Goal: Task Accomplishment & Management: Manage account settings

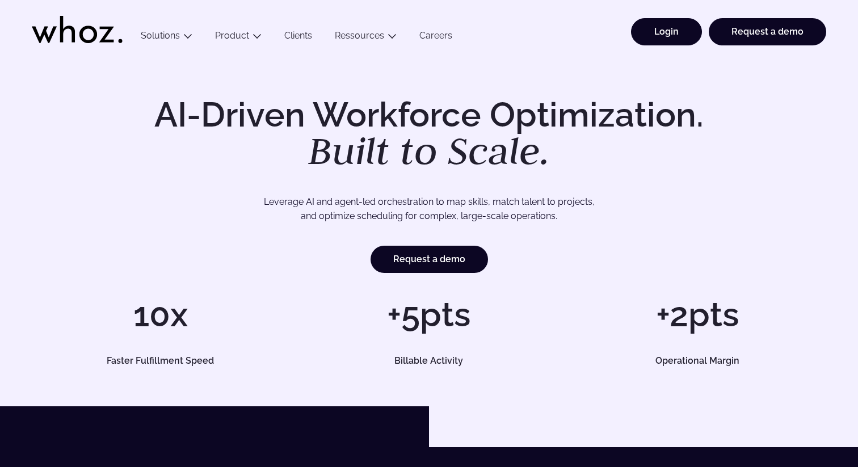
click at [684, 27] on link "Login" at bounding box center [666, 31] width 71 height 27
click at [660, 30] on link "Login" at bounding box center [666, 31] width 71 height 27
